Goal: Transaction & Acquisition: Purchase product/service

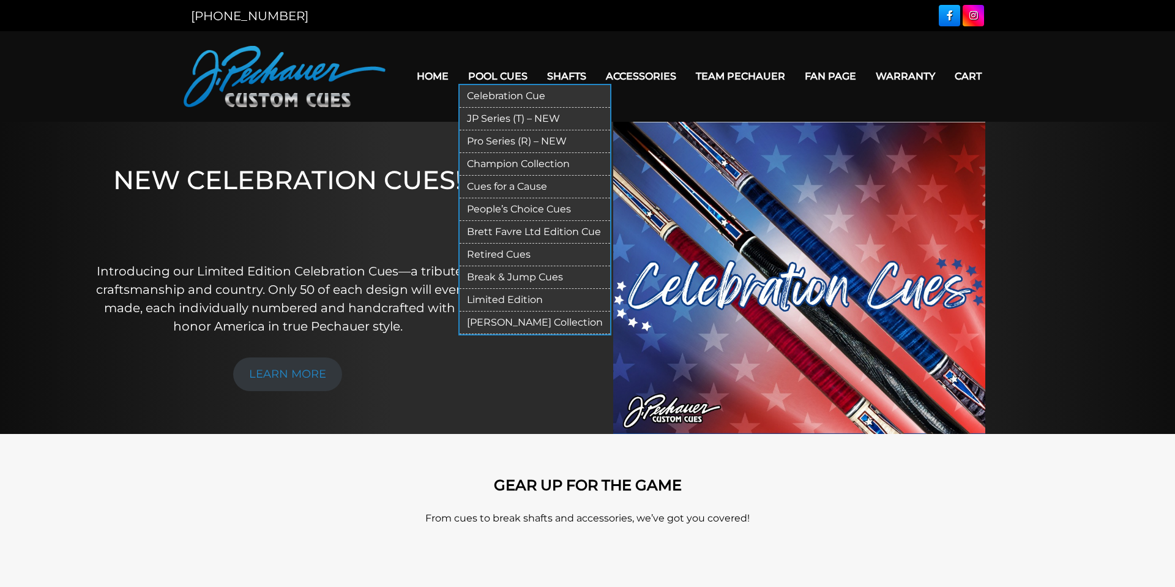
click at [503, 143] on link "Pro Series (R) – NEW" at bounding box center [535, 141] width 151 height 23
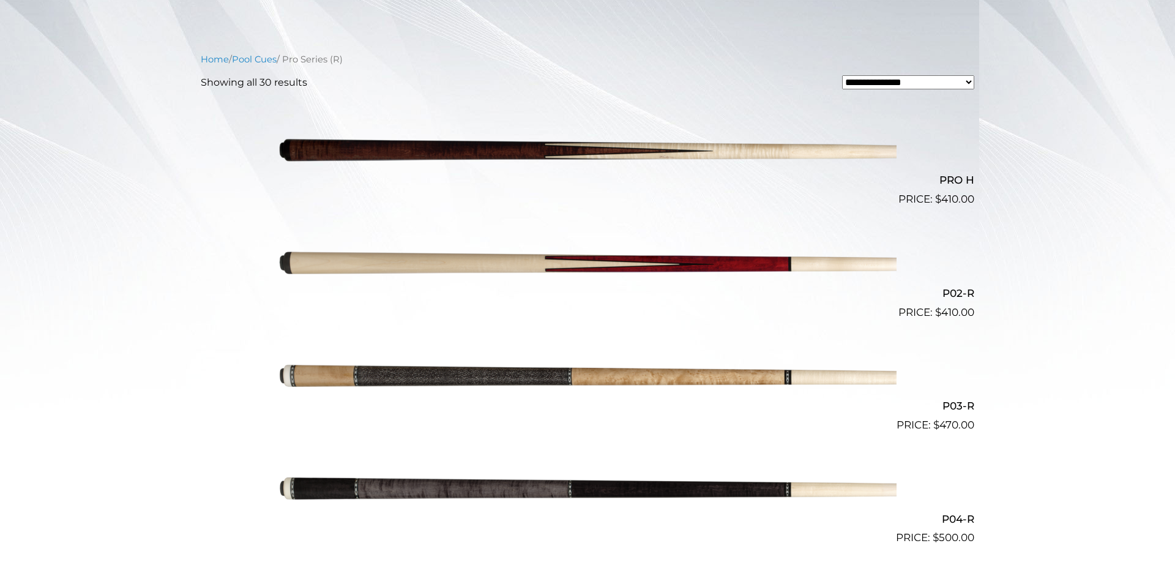
scroll to position [298, 0]
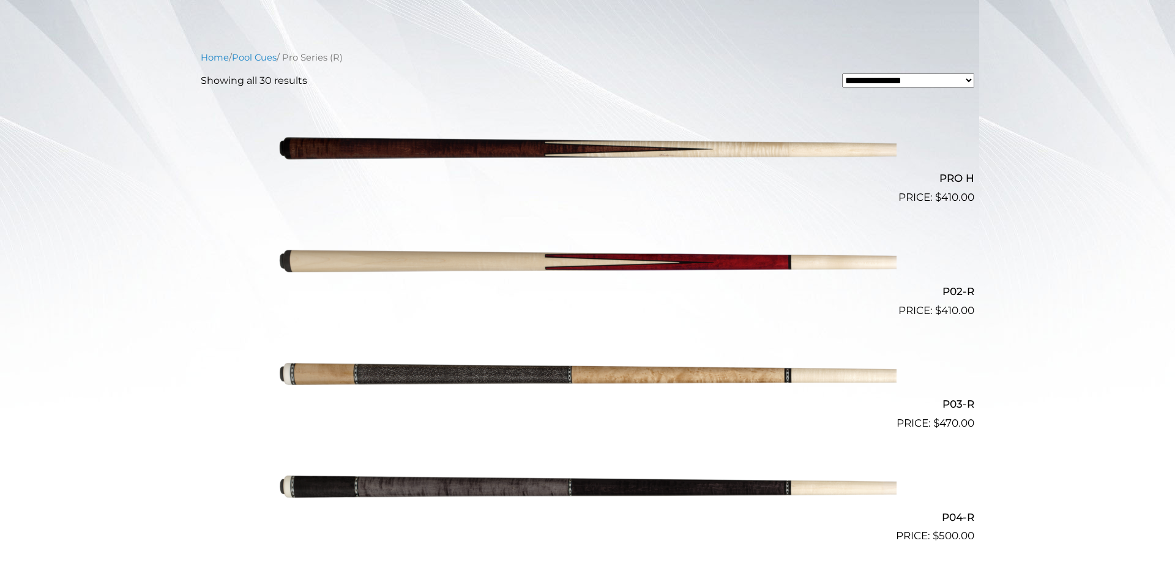
click at [493, 264] on img at bounding box center [588, 262] width 618 height 103
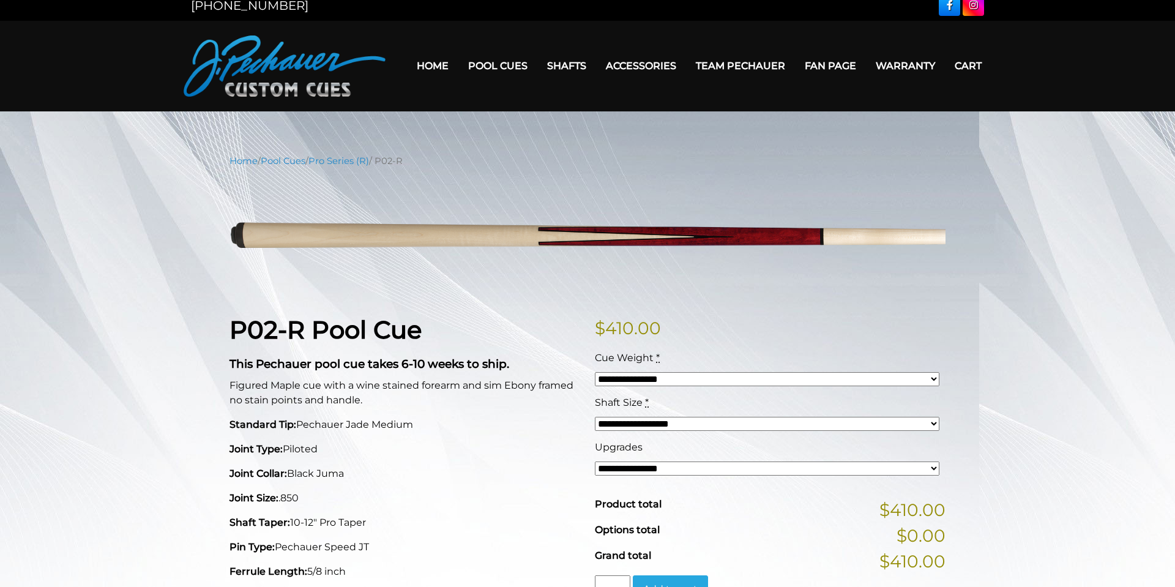
scroll to position [4, 0]
